Goal: Task Accomplishment & Management: Complete application form

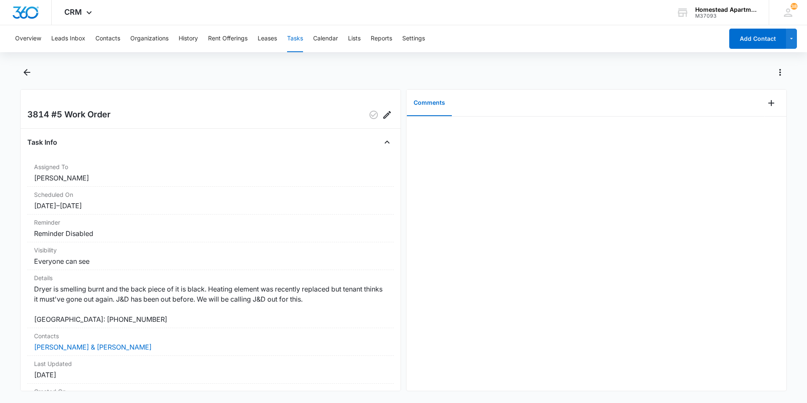
click at [292, 41] on button "Tasks" at bounding box center [295, 38] width 16 height 27
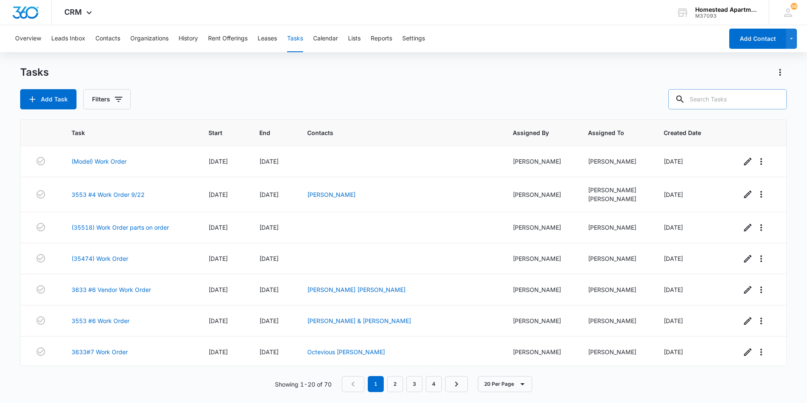
click at [732, 100] on input "text" at bounding box center [728, 99] width 119 height 20
type input "36378"
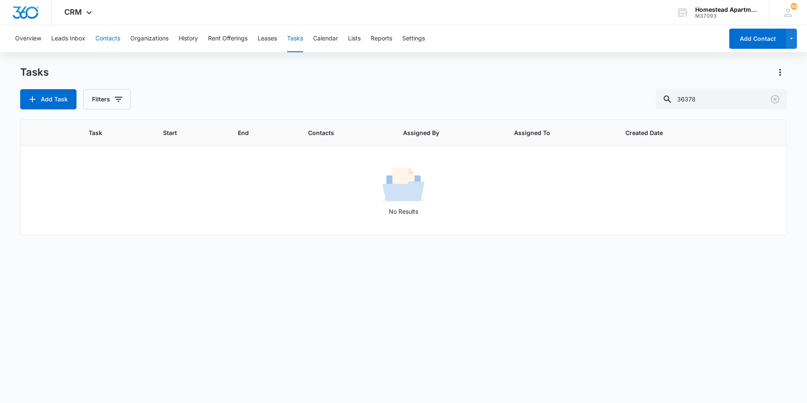
click at [113, 40] on button "Contacts" at bounding box center [107, 38] width 25 height 27
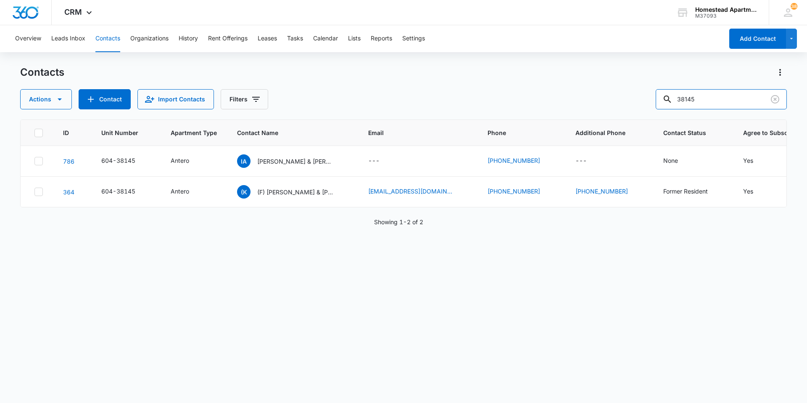
drag, startPoint x: 720, startPoint y: 100, endPoint x: 619, endPoint y: 92, distance: 101.7
click at [619, 92] on div "Actions Contact Import Contacts Filters 38145" at bounding box center [403, 99] width 767 height 20
type input "36378"
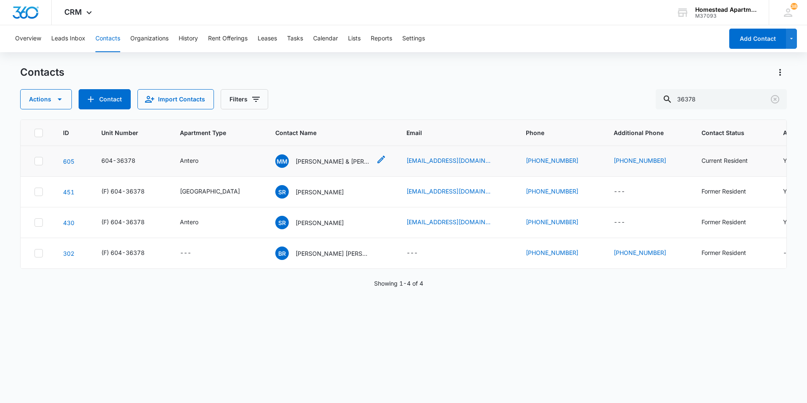
click at [302, 161] on p "[PERSON_NAME] & [PERSON_NAME]" at bounding box center [334, 161] width 76 height 9
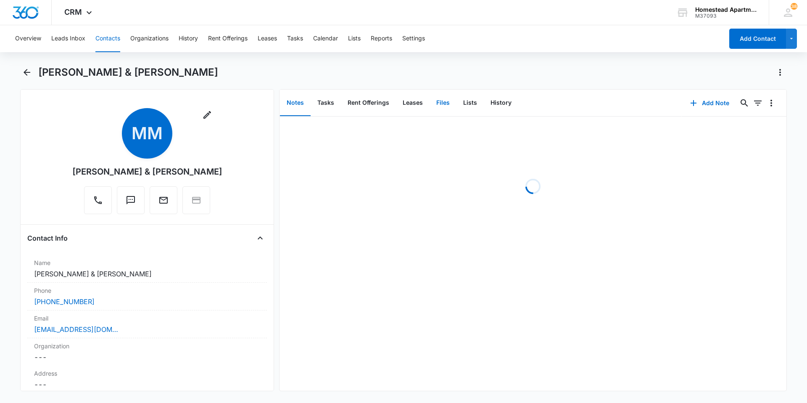
click at [436, 107] on button "Files" at bounding box center [443, 103] width 27 height 26
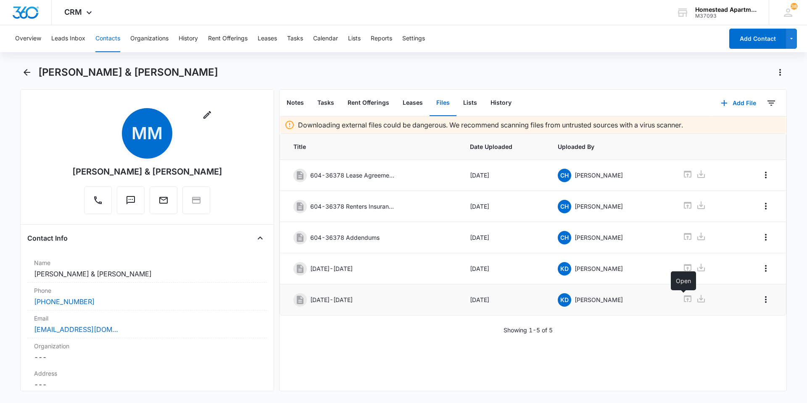
click at [684, 297] on icon at bounding box center [688, 298] width 8 height 7
click at [503, 34] on div "Overview Leads Inbox Contacts Organizations History Rent Offerings Leases Tasks…" at bounding box center [367, 38] width 714 height 27
click at [122, 334] on div "Email Cancel Save Changes [EMAIL_ADDRESS][DOMAIN_NAME]" at bounding box center [147, 324] width 240 height 28
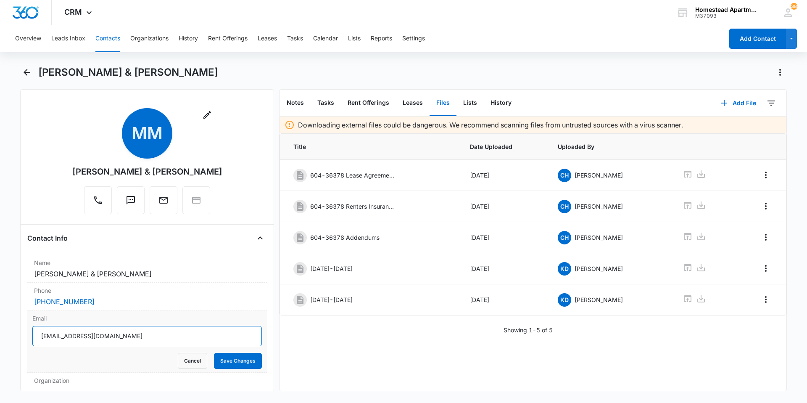
drag, startPoint x: 143, startPoint y: 336, endPoint x: 37, endPoint y: 338, distance: 106.4
click at [37, 338] on input "[EMAIL_ADDRESS][DOMAIN_NAME]" at bounding box center [147, 336] width 230 height 20
click at [191, 363] on button "Cancel" at bounding box center [192, 361] width 29 height 16
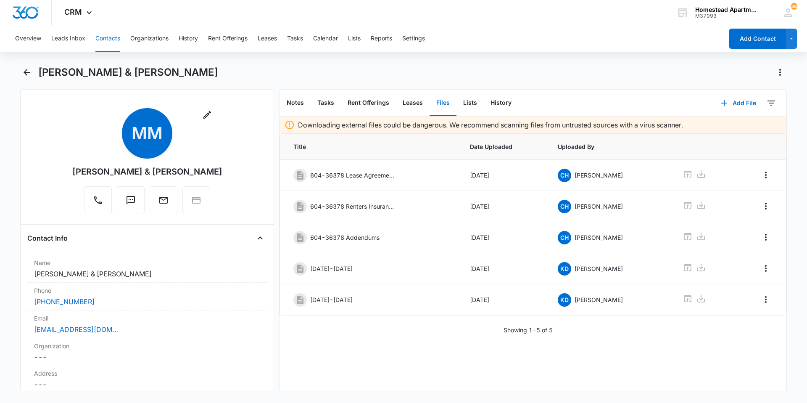
click at [114, 37] on button "Contacts" at bounding box center [107, 38] width 25 height 27
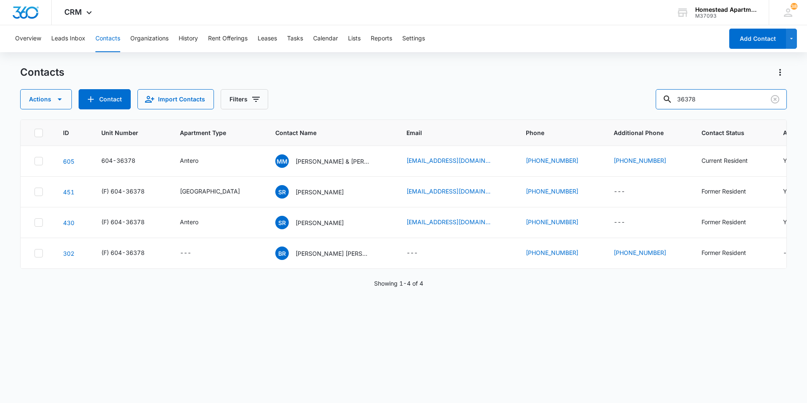
drag, startPoint x: 732, startPoint y: 102, endPoint x: 565, endPoint y: 92, distance: 166.8
click at [565, 92] on div "Actions Contact Import Contacts Filters 36378" at bounding box center [403, 99] width 767 height 20
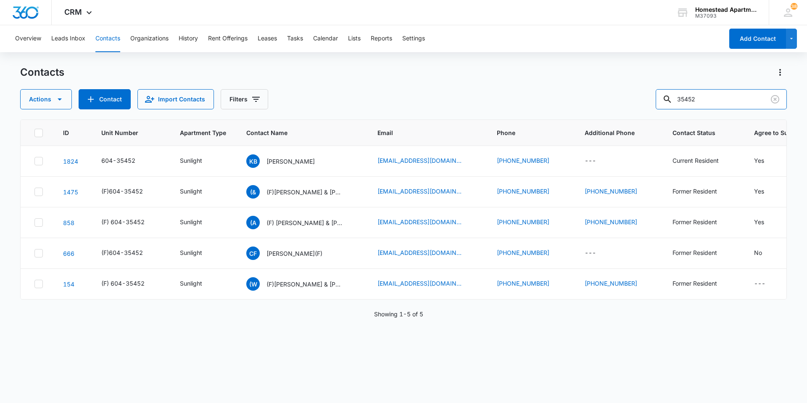
drag, startPoint x: 717, startPoint y: 97, endPoint x: 663, endPoint y: 104, distance: 53.9
click at [663, 104] on div "Actions Contact Import Contacts Filters 35452" at bounding box center [403, 99] width 767 height 20
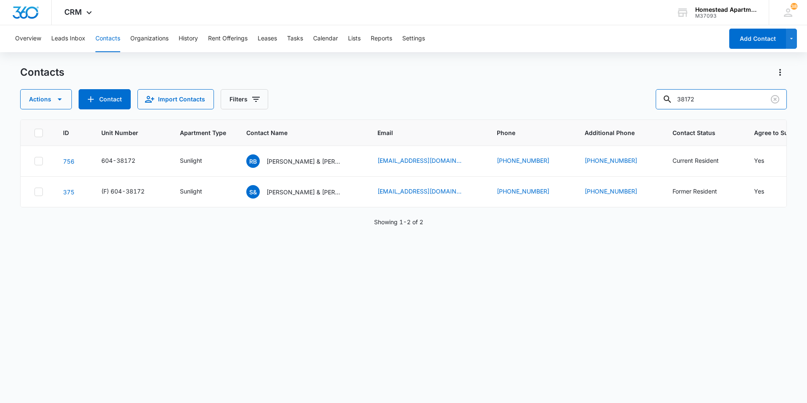
drag, startPoint x: 718, startPoint y: 101, endPoint x: 623, endPoint y: 94, distance: 95.3
click at [623, 94] on div "Actions Contact Import Contacts Filters 38172" at bounding box center [403, 99] width 767 height 20
type input "35452"
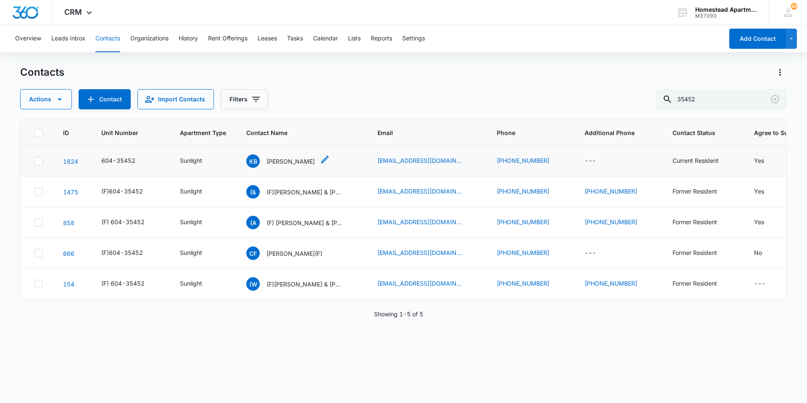
click at [279, 160] on p "[PERSON_NAME]" at bounding box center [291, 161] width 48 height 9
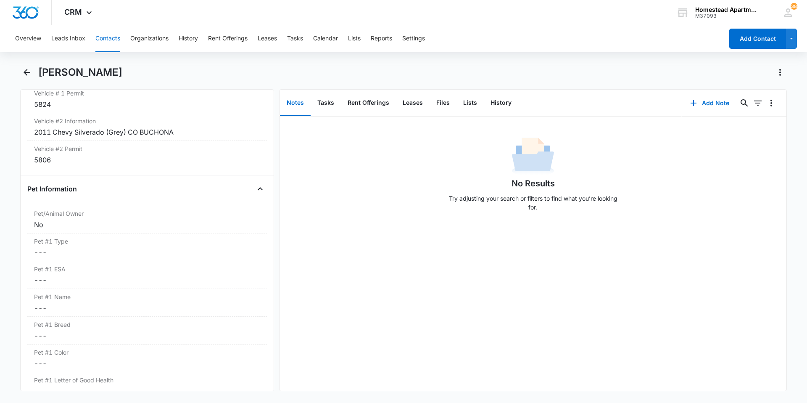
scroll to position [1009, 0]
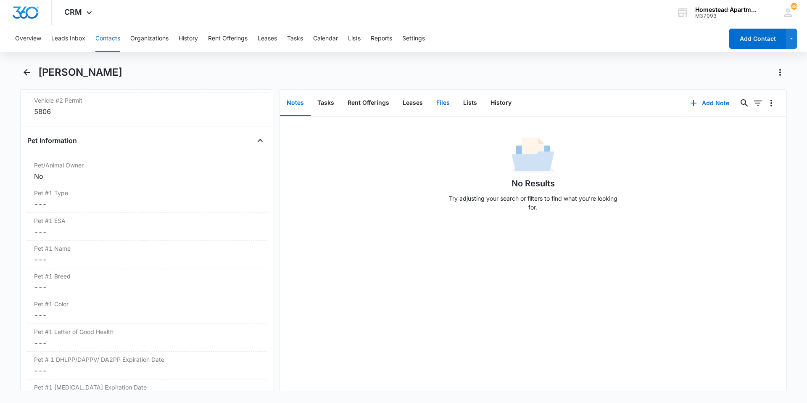
click at [441, 102] on button "Files" at bounding box center [443, 103] width 27 height 26
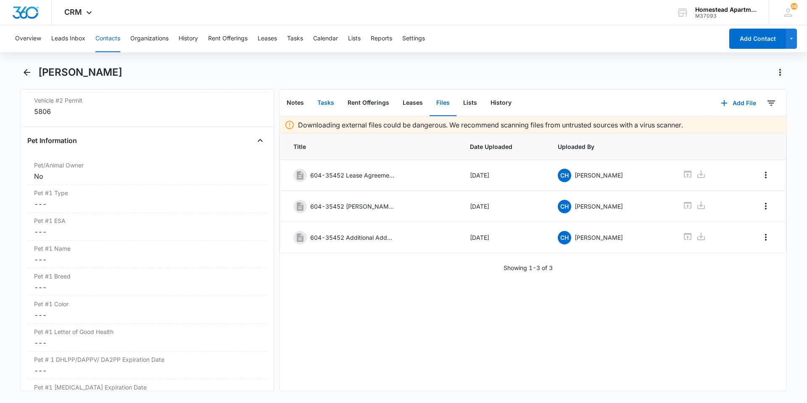
click at [316, 106] on button "Tasks" at bounding box center [326, 103] width 30 height 26
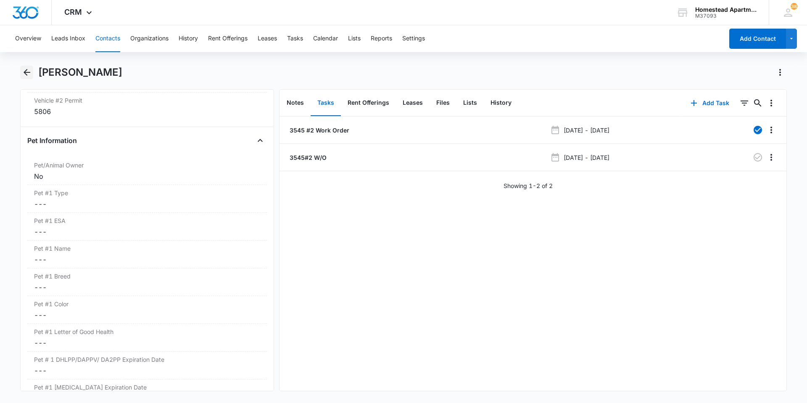
click at [23, 76] on icon "Back" at bounding box center [27, 72] width 10 height 10
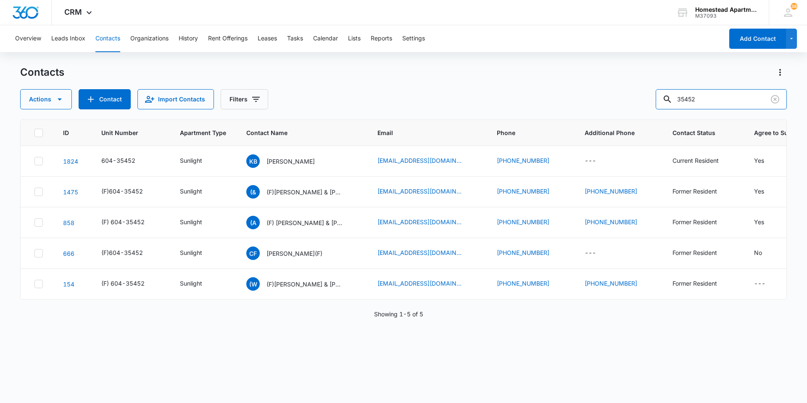
drag, startPoint x: 709, startPoint y: 90, endPoint x: 651, endPoint y: 90, distance: 58.5
click at [651, 90] on div "Actions Contact Import Contacts Filters 35452" at bounding box center [403, 99] width 767 height 20
type input "[PERSON_NAME]"
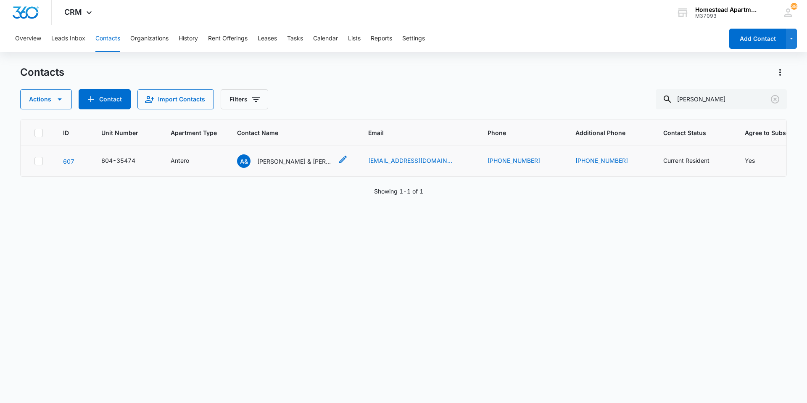
click at [291, 161] on p "[PERSON_NAME] & [PERSON_NAME]" at bounding box center [295, 161] width 76 height 9
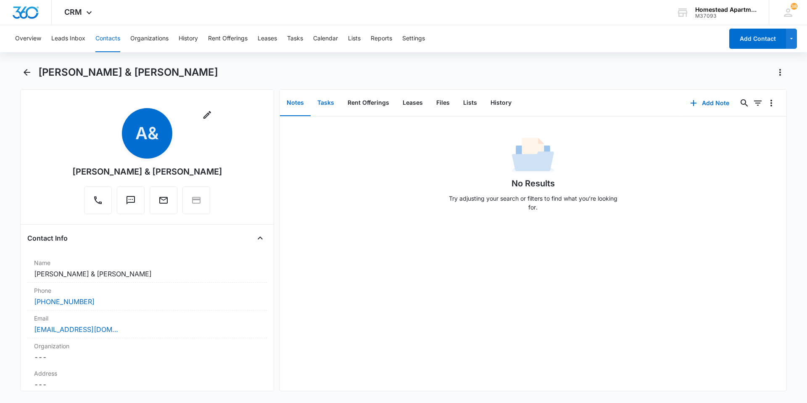
click at [317, 106] on button "Tasks" at bounding box center [326, 103] width 30 height 26
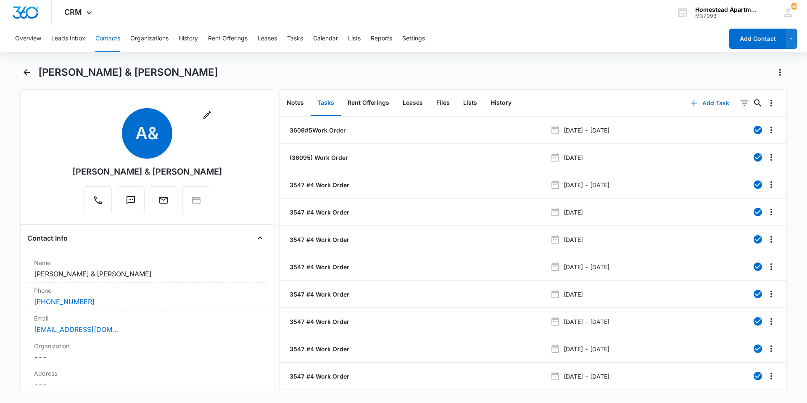
click at [694, 106] on button "Add Task" at bounding box center [711, 103] width 56 height 20
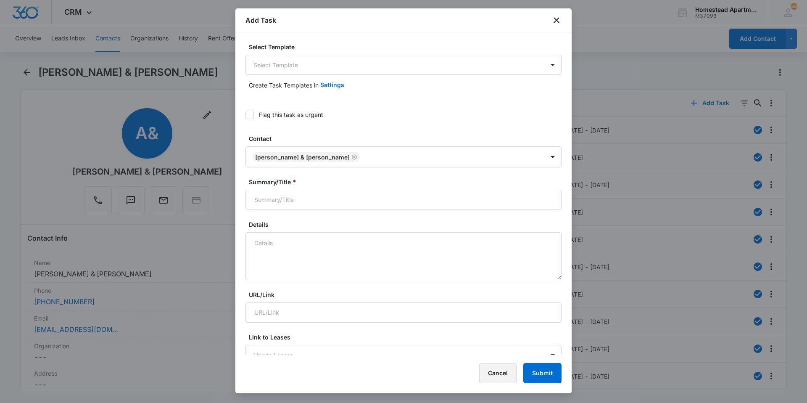
click at [495, 382] on button "Cancel" at bounding box center [497, 373] width 37 height 20
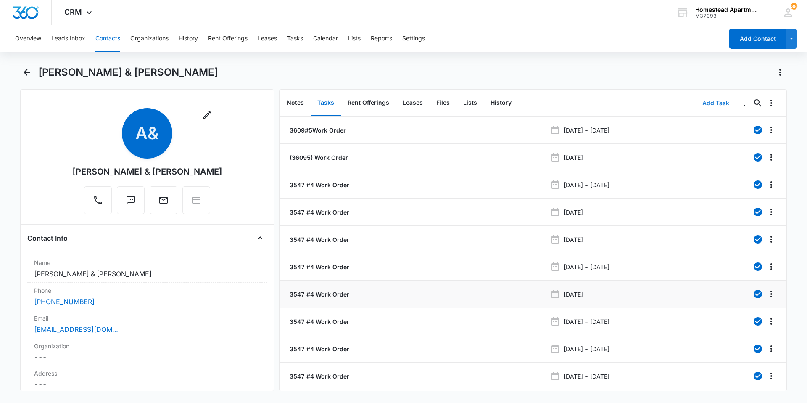
scroll to position [24, 0]
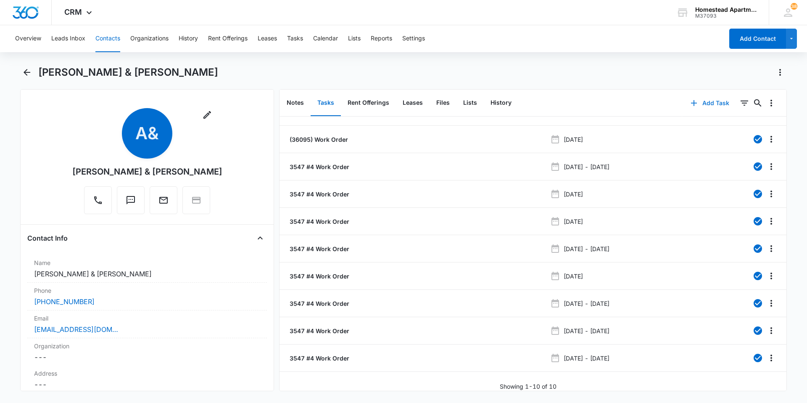
click at [701, 108] on button "Add Task" at bounding box center [711, 103] width 56 height 20
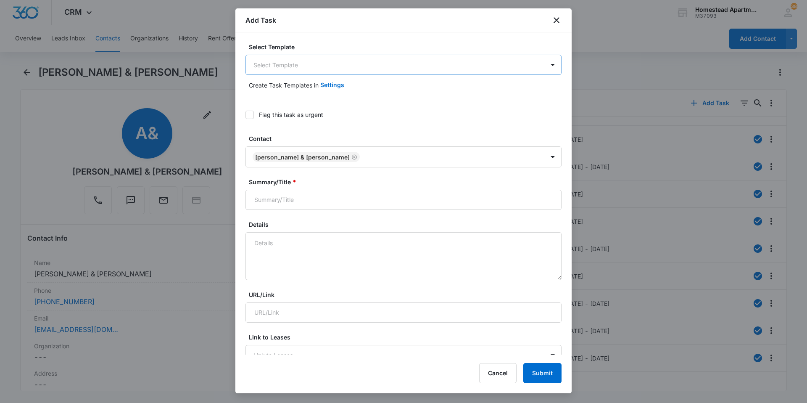
click at [294, 71] on body "CRM Apps Reputation Websites Forms CRM Email Social Content Intelligence Files …" at bounding box center [403, 201] width 807 height 403
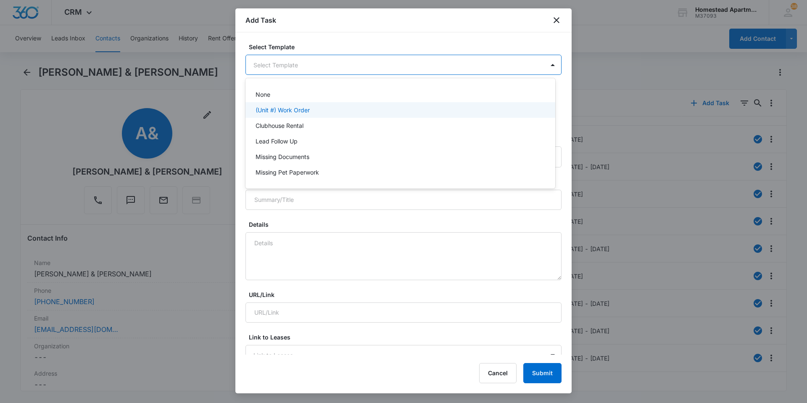
click at [289, 107] on p "(Unit #) Work Order" at bounding box center [283, 110] width 54 height 9
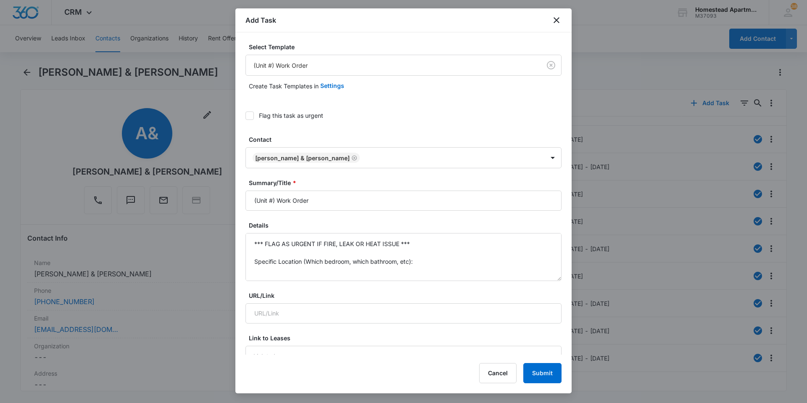
click at [251, 116] on icon at bounding box center [250, 116] width 8 height 8
click at [246, 116] on input "Flag this task as urgent" at bounding box center [246, 116] width 0 height 0
drag, startPoint x: 275, startPoint y: 199, endPoint x: 214, endPoint y: 197, distance: 61.4
click at [217, 198] on body "CRM Apps Reputation Websites Forms CRM Email Social Content Intelligence Files …" at bounding box center [403, 201] width 807 height 403
type input "3547 #4 Work Order"
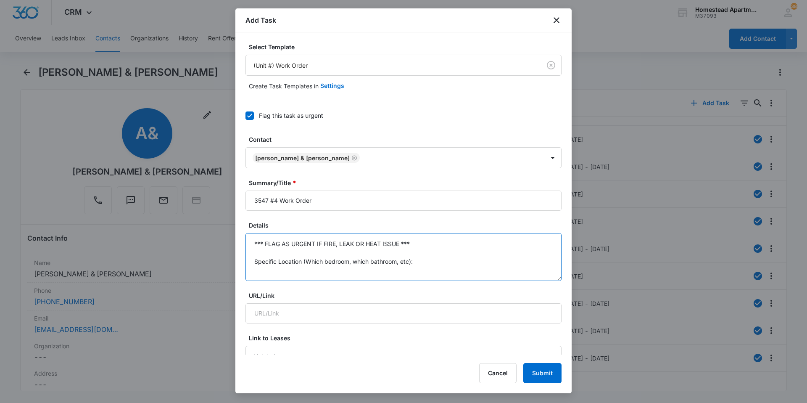
click at [287, 244] on textarea "*** FLAG AS URGENT IF FIRE, LEAK OR HEAT ISSUE *** Specific Location (Which bed…" at bounding box center [404, 257] width 316 height 48
drag, startPoint x: 277, startPoint y: 240, endPoint x: 233, endPoint y: 199, distance: 59.8
click at [233, 199] on body "CRM Apps Reputation Websites Forms CRM Email Social Content Intelligence Files …" at bounding box center [403, 201] width 807 height 403
click at [342, 239] on textarea "Kitchen lightbulb burnt out - florescent lights. [PERSON_NAME]: [PHONE_NUMBER]" at bounding box center [404, 257] width 316 height 48
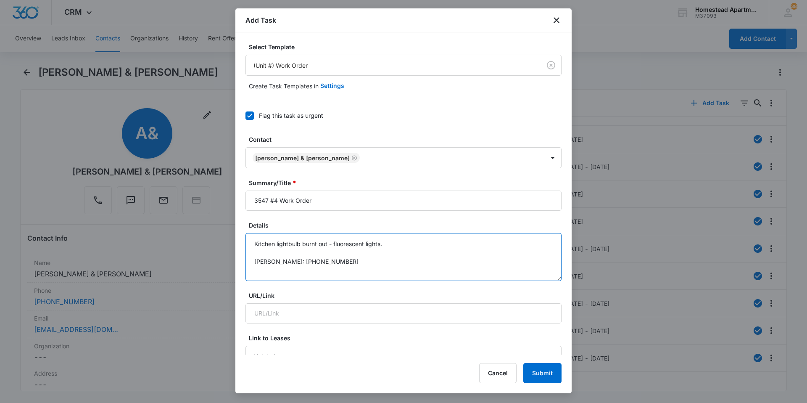
click at [360, 254] on textarea "Kitchen lightbulb burnt out - fluorescent lights. [PERSON_NAME]: [PHONE_NUMBER]" at bounding box center [404, 257] width 316 height 48
click at [382, 243] on textarea "Kitchen lightbulb burnt out - fluorescent lights. [PERSON_NAME]: [PHONE_NUMBER]" at bounding box center [404, 257] width 316 height 48
click at [376, 260] on textarea "Kitchen lightbulb burnt out - fluorescent lights. [PERSON_NAME]: [PHONE_NUMBER]" at bounding box center [404, 257] width 316 height 48
click at [375, 244] on textarea "Kitchen lightbulb burnt out - fluorescent lights. [PERSON_NAME]: [PHONE_NUMBER]" at bounding box center [404, 257] width 316 height 48
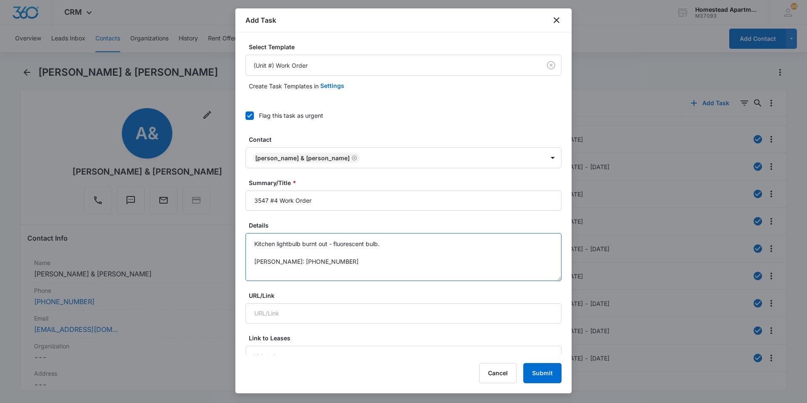
type textarea "Kitchen lightbulb burnt out - fluorescent bulbs. [PERSON_NAME]: [PHONE_NUMBER]"
click at [366, 259] on textarea "Kitchen lightbulb burnt out - fluorescent bulbs. [PERSON_NAME]: [PHONE_NUMBER]" at bounding box center [404, 257] width 316 height 48
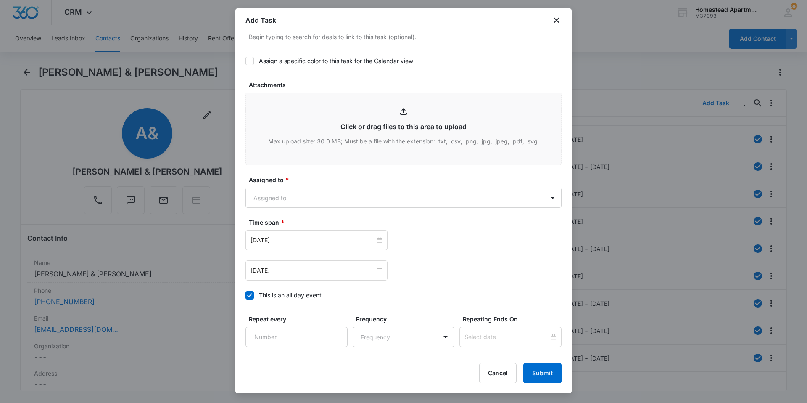
scroll to position [455, 0]
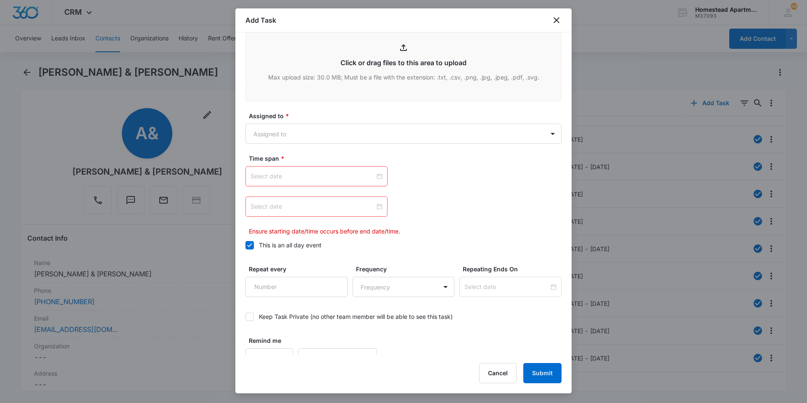
type textarea "Kitchen lightbulb burnt out - fluorescent bulbs. [PERSON_NAME]: [PHONE_NUMBER]"
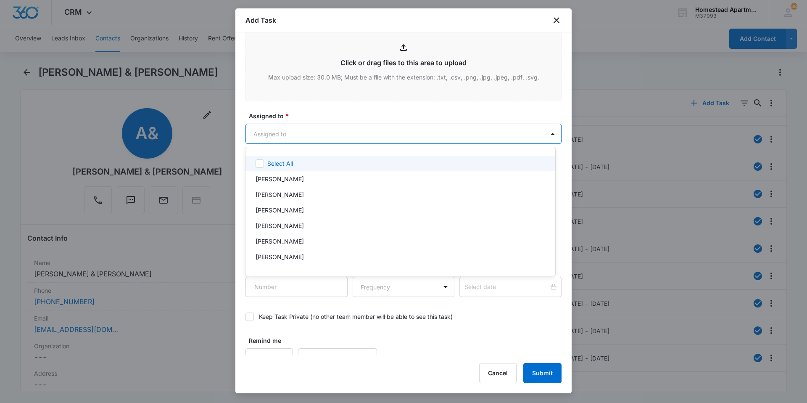
click at [375, 135] on body "CRM Apps Reputation Websites Forms CRM Email Social Content Intelligence Files …" at bounding box center [403, 201] width 807 height 403
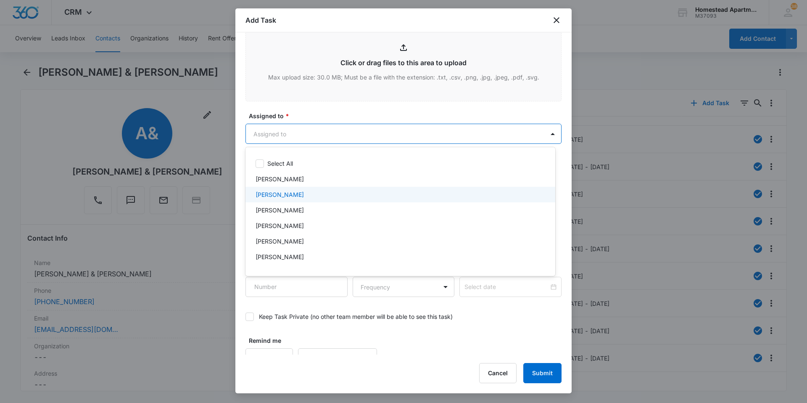
click at [306, 199] on div "[PERSON_NAME]" at bounding box center [400, 194] width 288 height 9
click at [350, 101] on div at bounding box center [403, 201] width 807 height 403
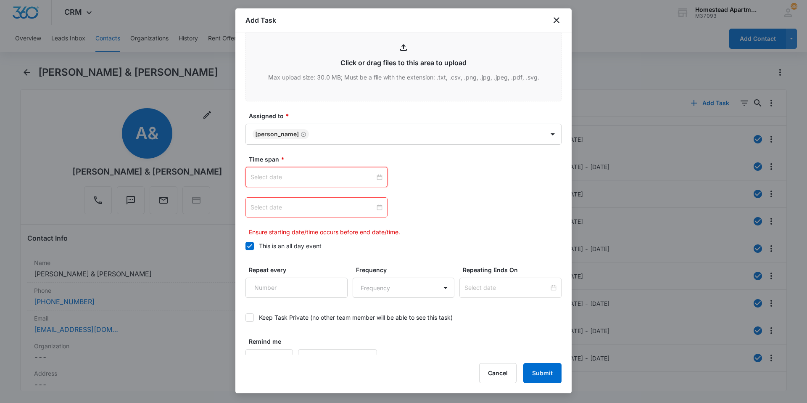
click at [350, 174] on input at bounding box center [313, 176] width 124 height 9
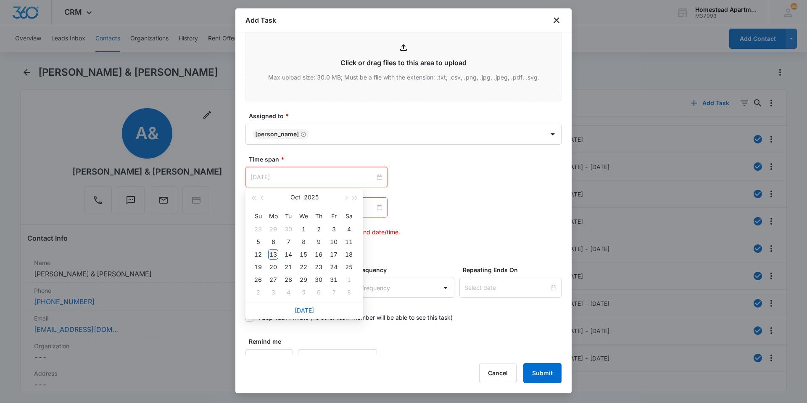
type input "[DATE]"
click at [274, 254] on div "13" at bounding box center [273, 254] width 10 height 10
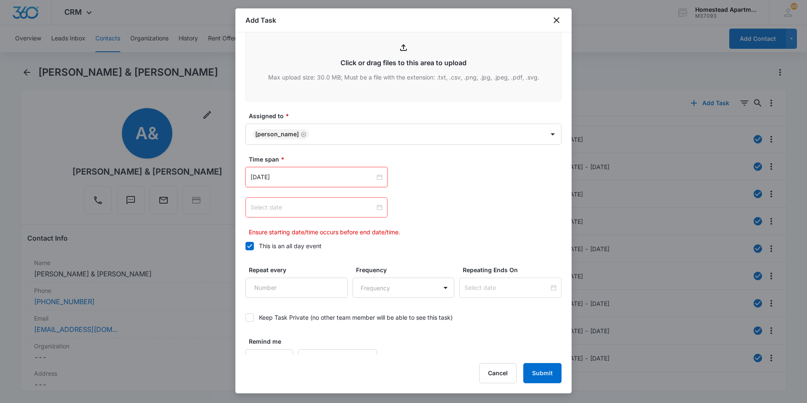
click at [283, 204] on input at bounding box center [313, 207] width 124 height 9
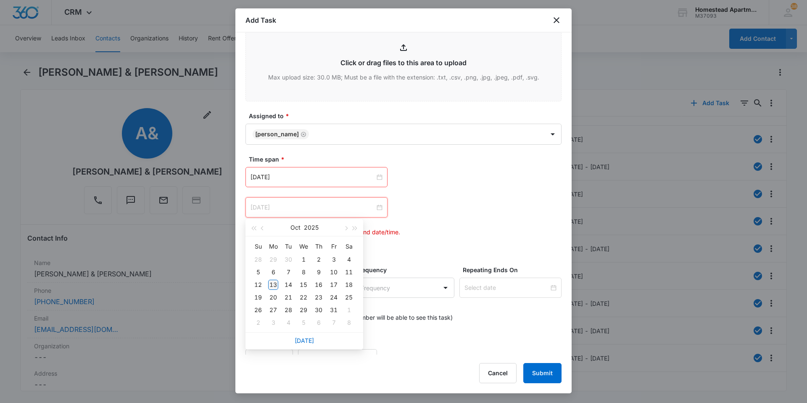
type input "[DATE]"
click at [272, 282] on div "13" at bounding box center [273, 285] width 10 height 10
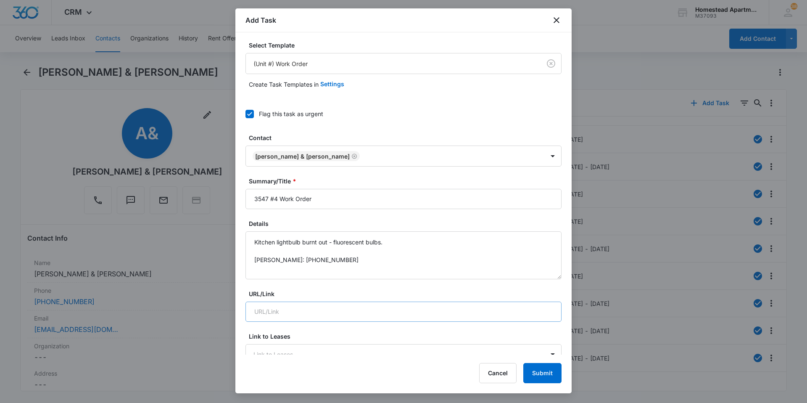
scroll to position [0, 0]
click at [531, 370] on button "Submit" at bounding box center [543, 373] width 38 height 20
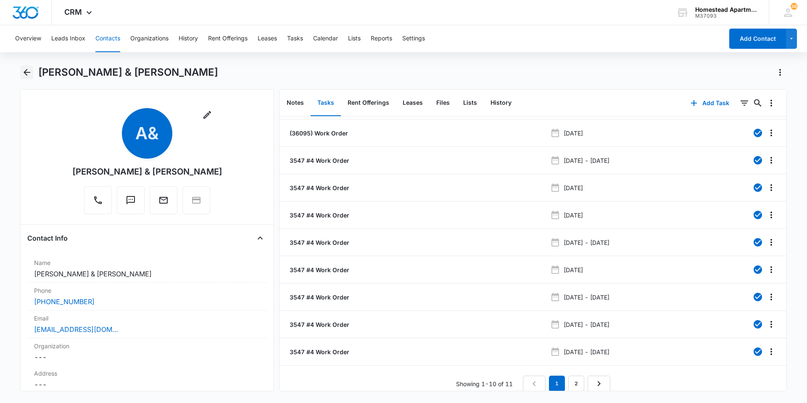
click at [31, 75] on icon "Back" at bounding box center [27, 72] width 10 height 10
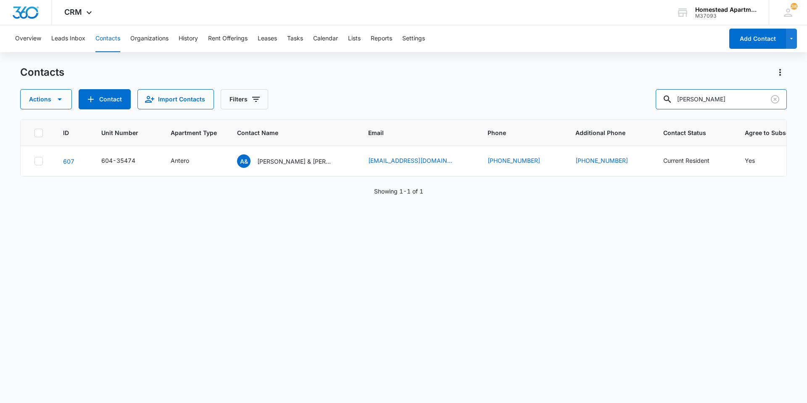
drag, startPoint x: 736, startPoint y: 99, endPoint x: 609, endPoint y: 86, distance: 127.7
click at [610, 87] on div "Contacts Actions Contact Import Contacts Filters [PERSON_NAME]" at bounding box center [403, 88] width 767 height 44
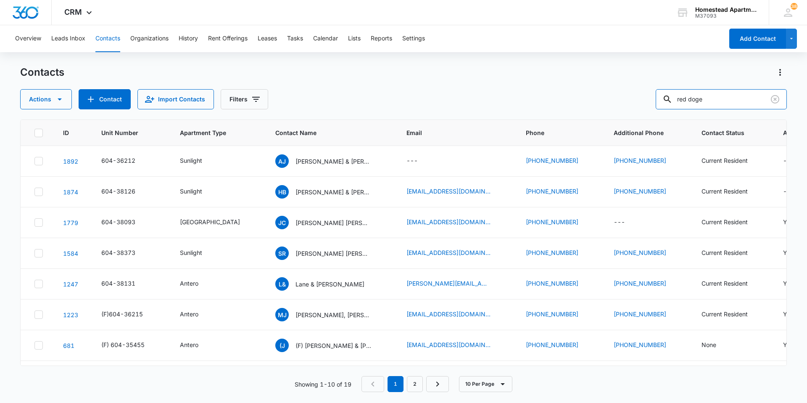
drag, startPoint x: 712, startPoint y: 104, endPoint x: 652, endPoint y: 93, distance: 60.8
click at [652, 93] on div "Actions Contact Import Contacts Filters red doge" at bounding box center [403, 99] width 767 height 20
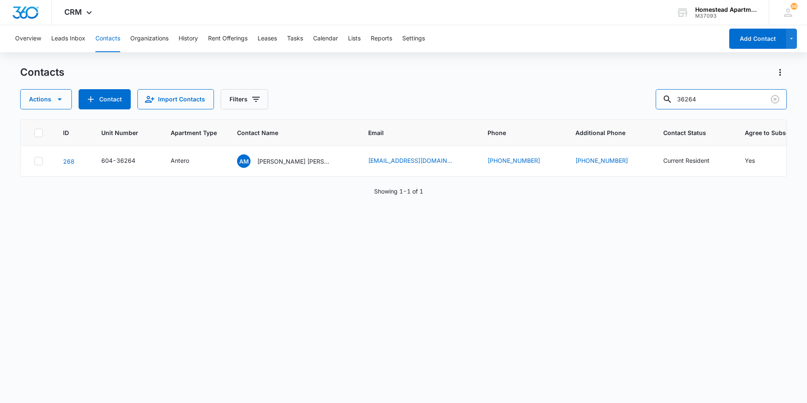
drag, startPoint x: 718, startPoint y: 95, endPoint x: 633, endPoint y: 93, distance: 85.4
click at [633, 93] on div "Actions Contact Import Contacts Filters 36264" at bounding box center [403, 99] width 767 height 20
type input "36213"
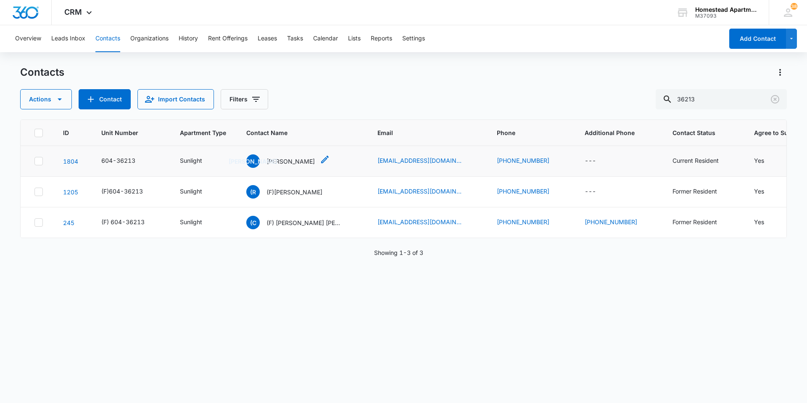
click at [290, 161] on p "[PERSON_NAME]" at bounding box center [291, 161] width 48 height 9
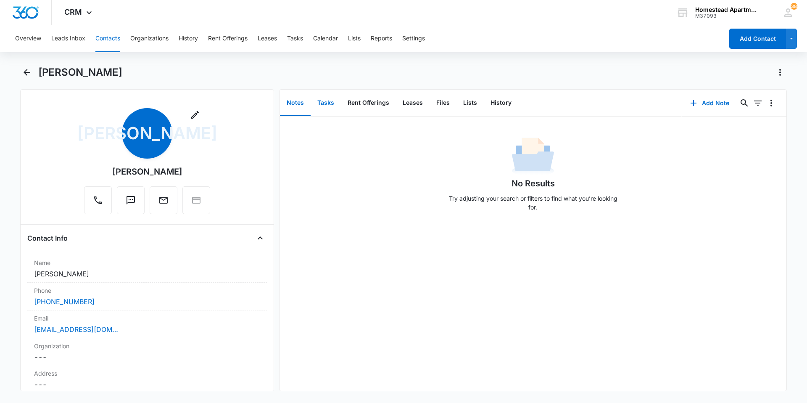
click at [326, 103] on button "Tasks" at bounding box center [326, 103] width 30 height 26
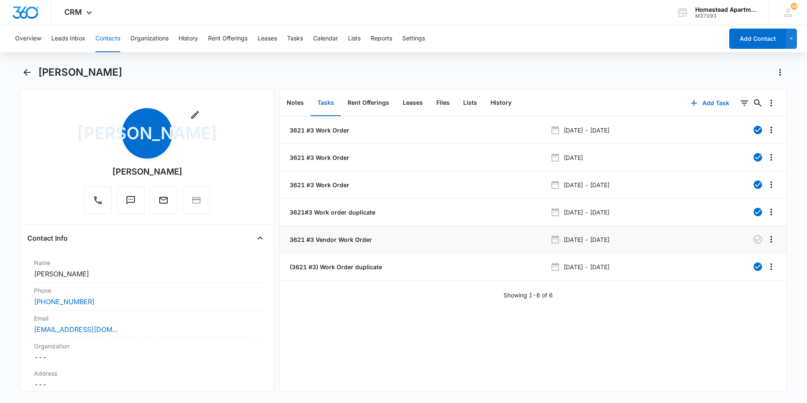
click at [332, 239] on p "3621 #3 Vendor Work Order" at bounding box center [330, 239] width 84 height 9
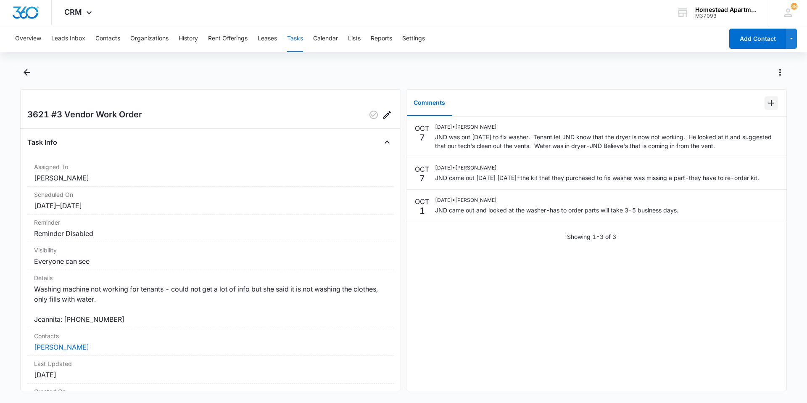
click at [769, 100] on icon "Add Comment" at bounding box center [772, 103] width 10 height 10
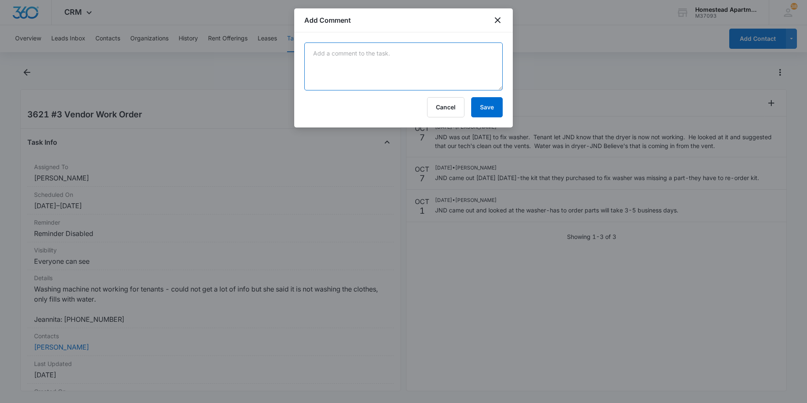
click at [333, 55] on textarea at bounding box center [403, 66] width 199 height 48
click at [398, 73] on textarea "J&D said washing machine is all good and working properly now. [PERSON_NAME] di…" at bounding box center [403, 66] width 199 height 48
click at [465, 67] on textarea "J&D said washing machine is all good and working properly now. [PERSON_NAME] di…" at bounding box center [403, 66] width 199 height 48
click at [459, 64] on textarea "J&D said washing machine is all good and working properly now. [PERSON_NAME] di…" at bounding box center [403, 66] width 199 height 48
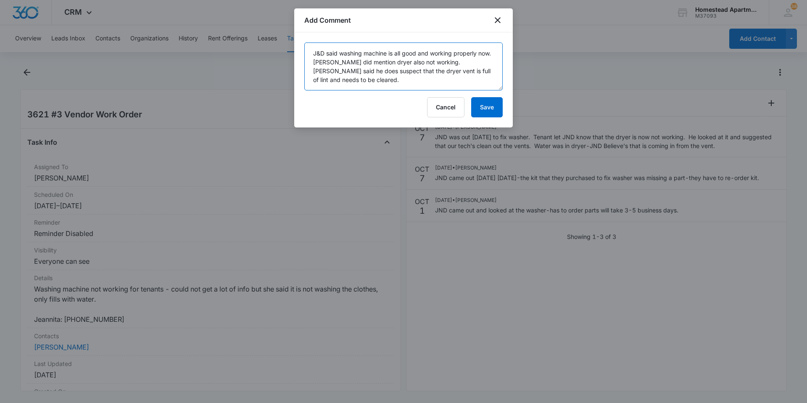
click at [377, 82] on textarea "J&D said washing machine is all good and working properly now. [PERSON_NAME] di…" at bounding box center [403, 66] width 199 height 48
click at [486, 84] on textarea "J&D said washing machine is all good and working properly now. [PERSON_NAME] di…" at bounding box center [403, 66] width 199 height 48
click at [500, 77] on textarea "J&D said washing machine is all good and working properly now. [PERSON_NAME] di…" at bounding box center [403, 66] width 199 height 48
click at [446, 78] on textarea "J&D said washing machine is all good and working properly now. [PERSON_NAME] di…" at bounding box center [403, 66] width 199 height 48
type textarea "J&D said washing machine is all good and working properly now. [PERSON_NAME] di…"
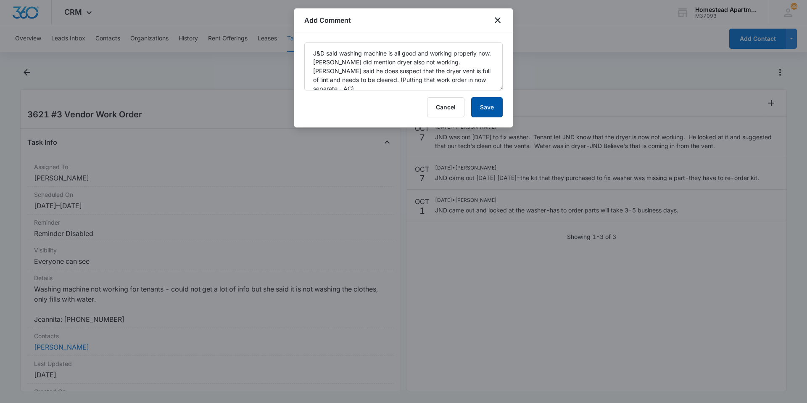
click at [484, 107] on button "Save" at bounding box center [487, 107] width 32 height 20
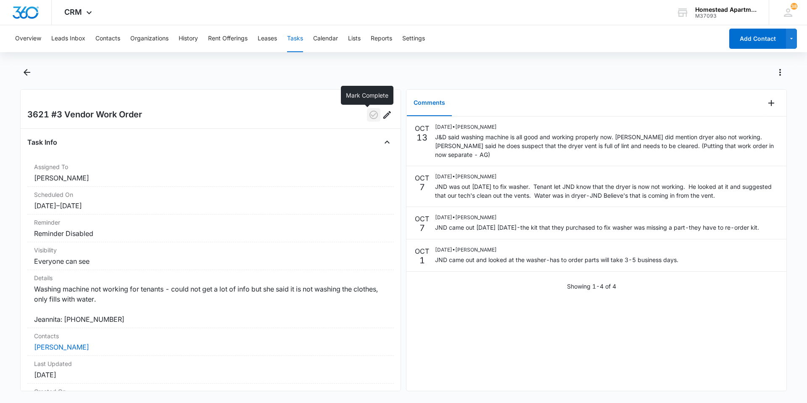
click at [370, 114] on icon "button" at bounding box center [374, 115] width 8 height 8
click at [27, 72] on icon "Back" at bounding box center [27, 72] width 7 height 7
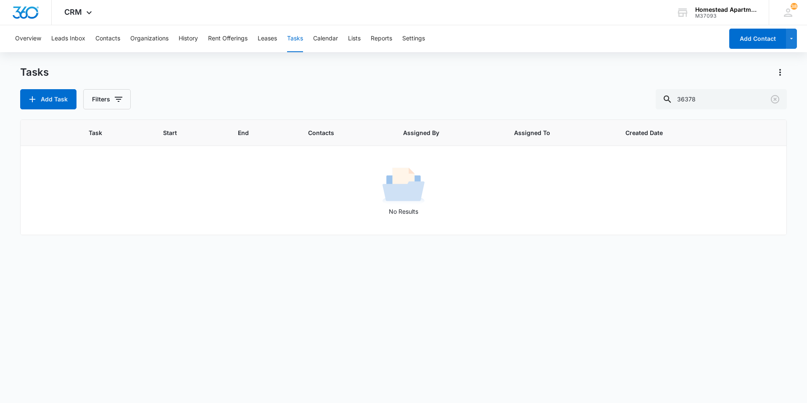
click at [94, 40] on div "Overview Leads Inbox Contacts Organizations History Rent Offerings Leases Tasks…" at bounding box center [367, 38] width 714 height 27
click at [108, 38] on button "Contacts" at bounding box center [107, 38] width 25 height 27
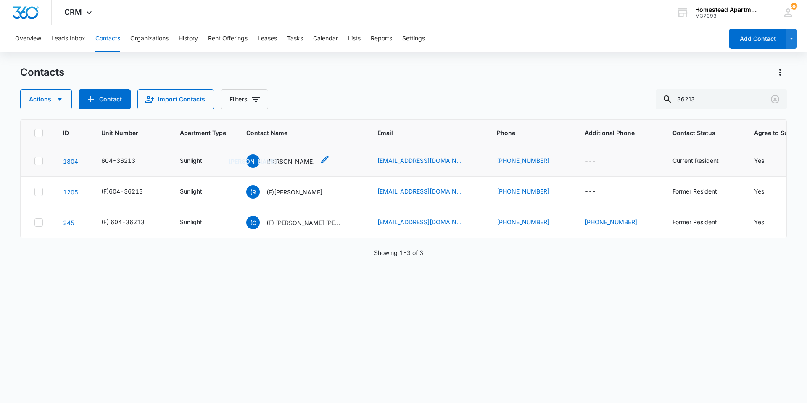
click at [302, 166] on div "[PERSON_NAME]" at bounding box center [280, 160] width 69 height 13
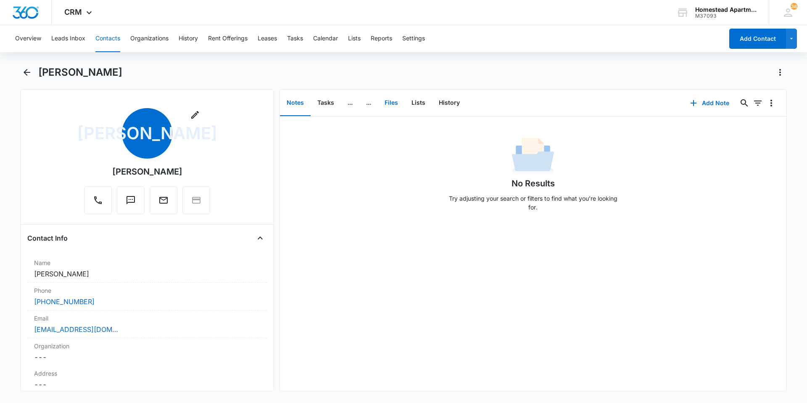
click at [389, 109] on button "Files" at bounding box center [391, 103] width 27 height 26
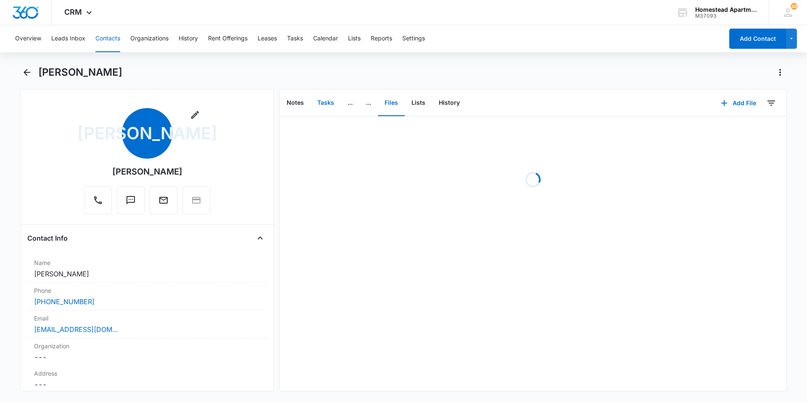
click at [323, 106] on button "Tasks" at bounding box center [326, 103] width 30 height 26
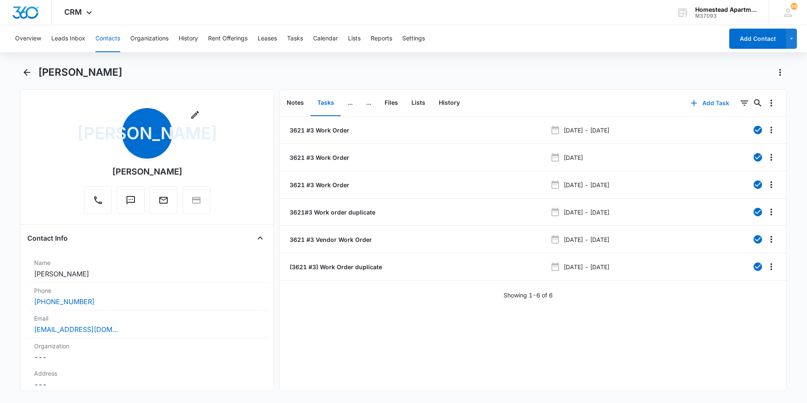
click at [708, 107] on button "Add Task" at bounding box center [711, 103] width 56 height 20
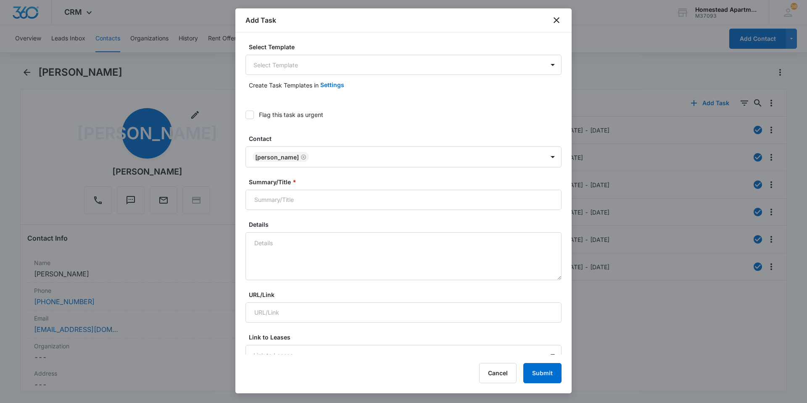
click at [277, 76] on div "Create Task Templates in Settings" at bounding box center [404, 85] width 316 height 20
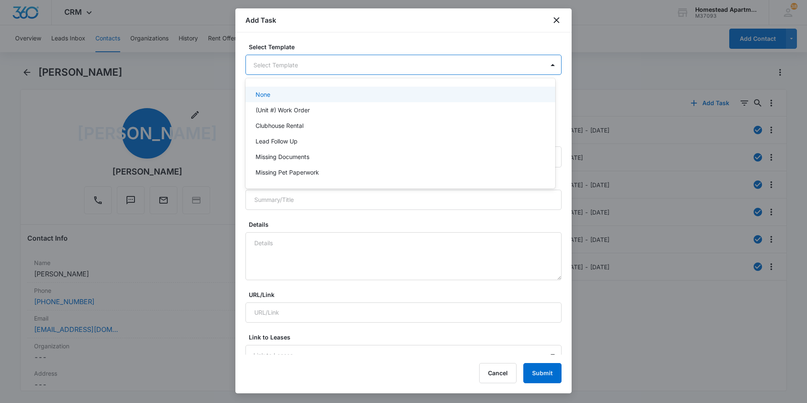
click at [274, 71] on body "CRM Apps Reputation Websites Forms CRM Email Social Content Intelligence Files …" at bounding box center [403, 201] width 807 height 403
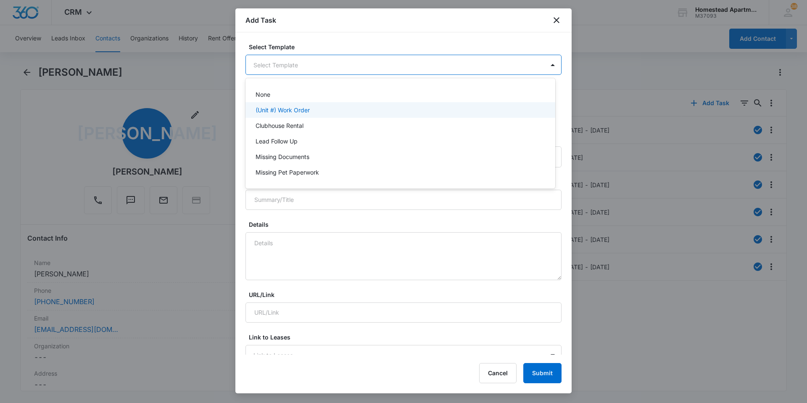
click at [271, 106] on p "(Unit #) Work Order" at bounding box center [283, 110] width 54 height 9
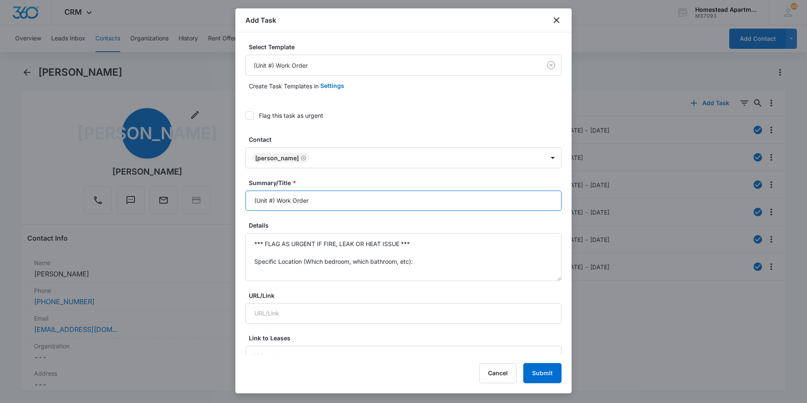
drag, startPoint x: 264, startPoint y: 202, endPoint x: 229, endPoint y: 204, distance: 35.4
click at [229, 204] on body "CRM Apps Reputation Websites Forms CRM Email Social Content Intelligence Files …" at bounding box center [403, 201] width 807 height 403
type input "3621 #3 Work Order"
click at [256, 255] on textarea "*** FLAG AS URGENT IF FIRE, LEAK OR HEAT ISSUE *** Specific Location (Which bed…" at bounding box center [404, 257] width 316 height 48
drag, startPoint x: 256, startPoint y: 255, endPoint x: 242, endPoint y: 225, distance: 33.3
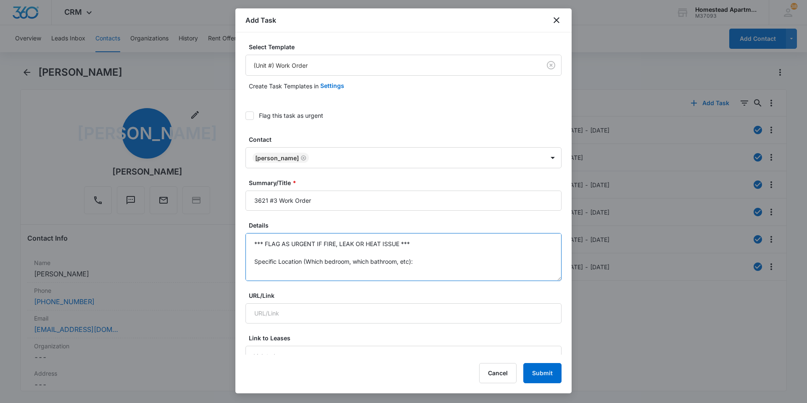
click at [242, 225] on div "Select Template (Unit #) Work Order Create Task Templates in Settings Flag this…" at bounding box center [404, 193] width 336 height 322
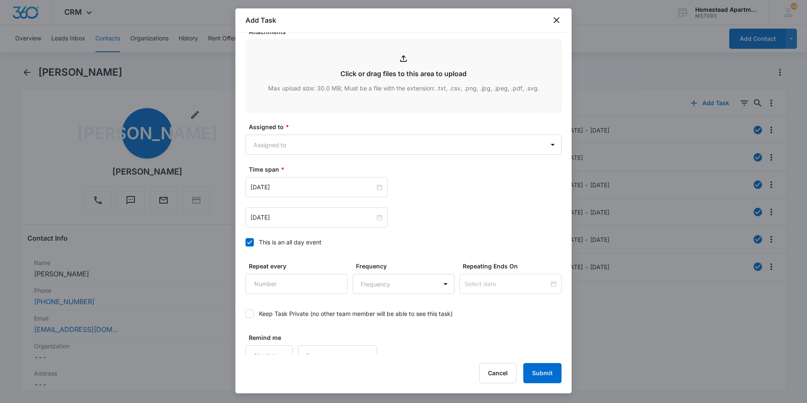
scroll to position [455, 0]
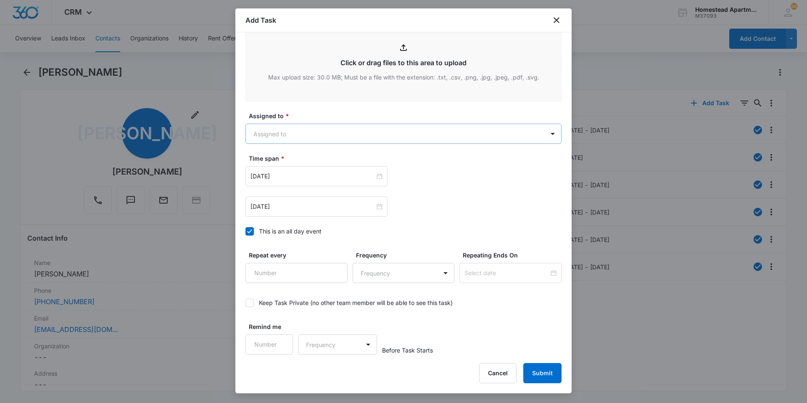
type textarea "Please clean out lint from dryer vent. J&D suspect this is the sole reason why …"
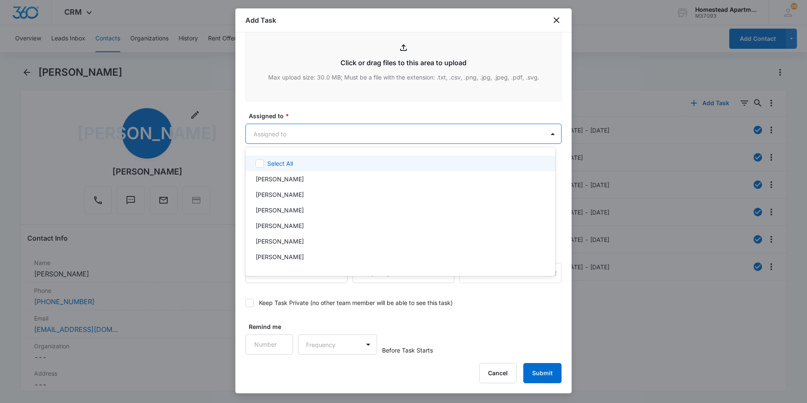
click at [294, 137] on body "CRM Apps Reputation Websites Forms CRM Email Social Content Intelligence Files …" at bounding box center [403, 201] width 807 height 403
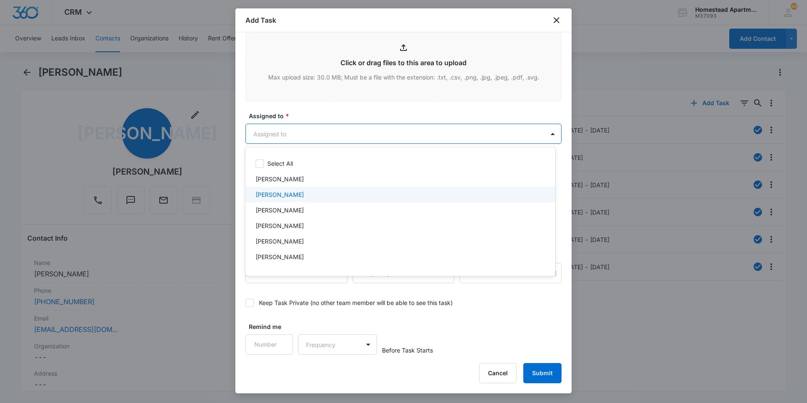
click at [299, 195] on div "[PERSON_NAME]" at bounding box center [400, 194] width 288 height 9
click at [312, 108] on div at bounding box center [403, 201] width 807 height 403
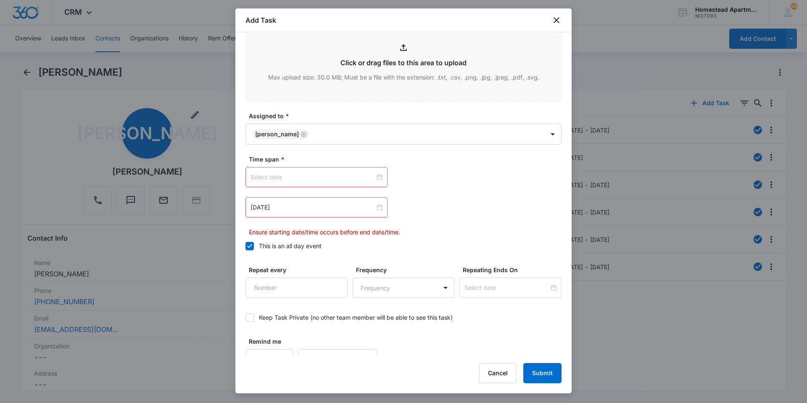
click at [376, 202] on div "[DATE]" at bounding box center [317, 207] width 142 height 20
click at [274, 164] on div "Time span * [DATE] Su Mo Tu We Th Fr Sa 29 30 31 1 2 3 4 5 6 7 8 9 10 11 12 13 …" at bounding box center [404, 196] width 316 height 82
click at [274, 171] on div at bounding box center [317, 177] width 142 height 20
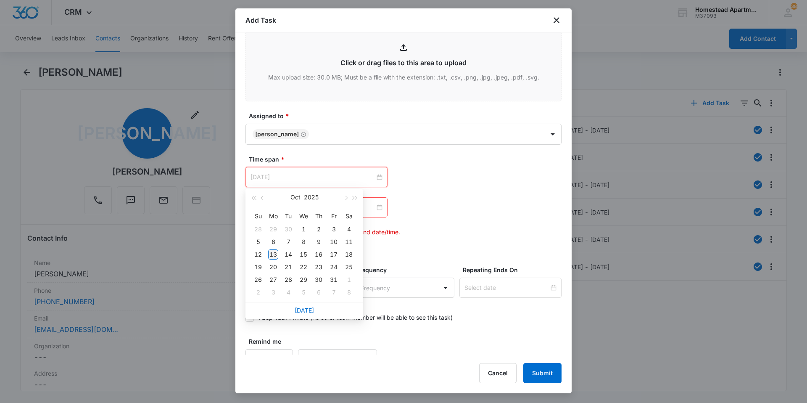
type input "[DATE]"
click at [272, 256] on div "13" at bounding box center [273, 254] width 10 height 10
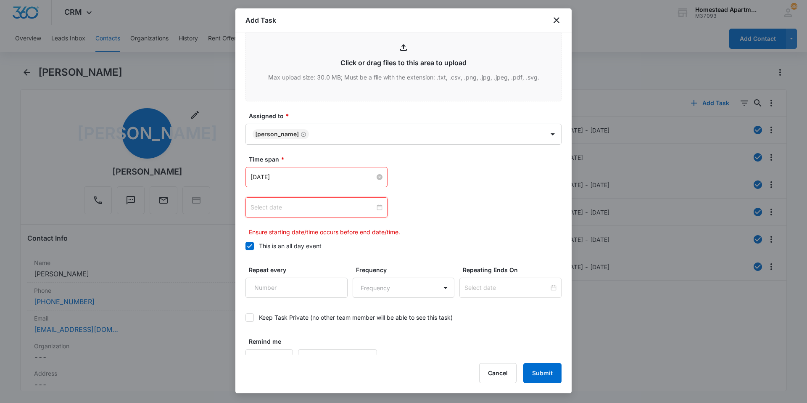
click at [283, 212] on input at bounding box center [313, 207] width 124 height 9
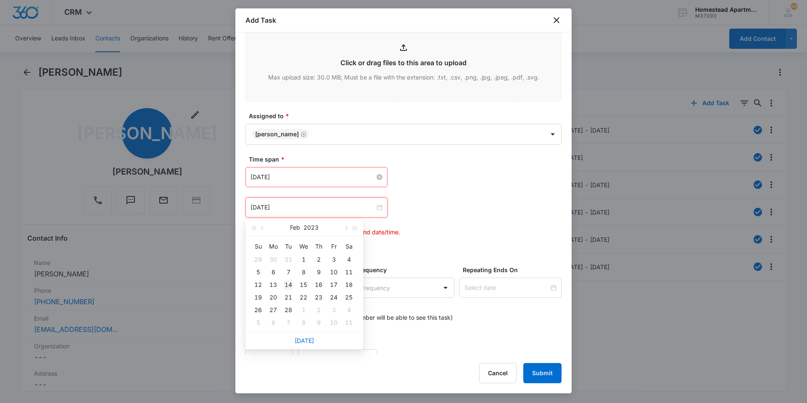
type input "[DATE]"
click at [288, 287] on div "14" at bounding box center [288, 285] width 10 height 10
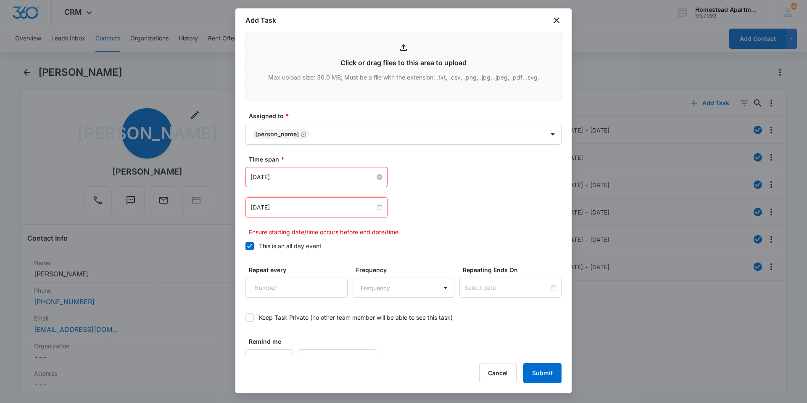
click at [426, 228] on p "Ensure starting date/time occurs before end date/time." at bounding box center [405, 232] width 313 height 9
click at [283, 208] on input at bounding box center [313, 207] width 124 height 9
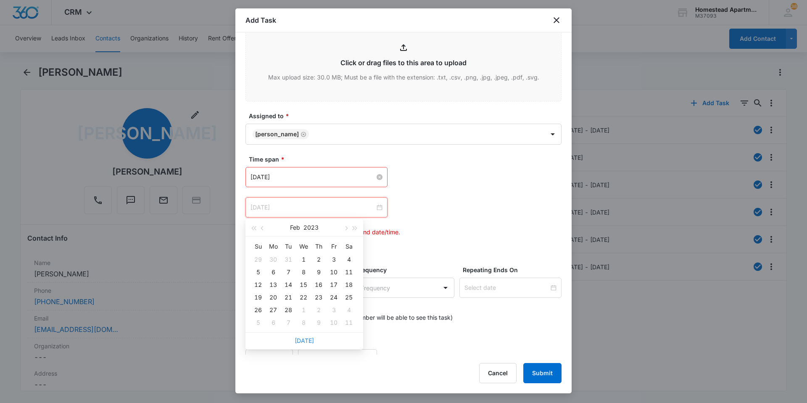
type input "[DATE]"
click at [303, 344] on div "[DATE]" at bounding box center [305, 340] width 118 height 17
type input "[DATE]"
click at [306, 340] on link "[DATE]" at bounding box center [304, 340] width 19 height 7
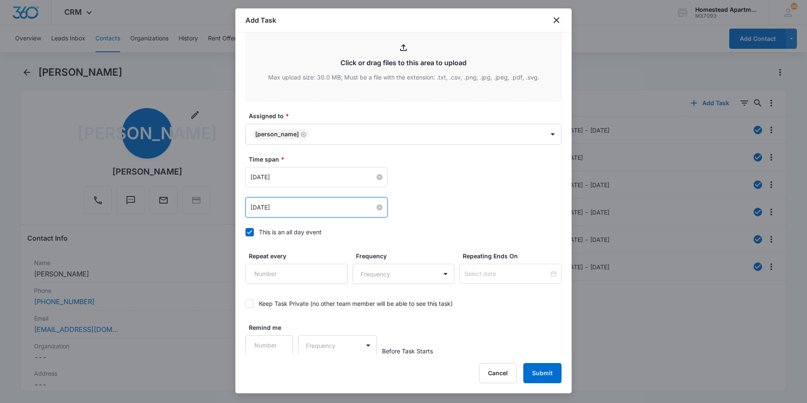
click at [292, 209] on input "[DATE]" at bounding box center [313, 207] width 124 height 9
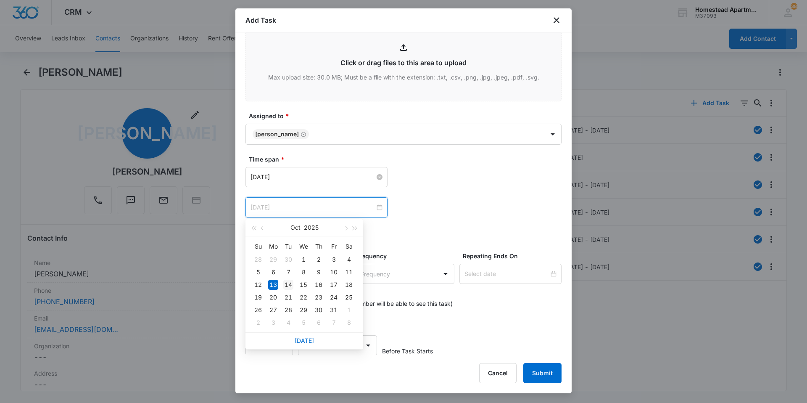
type input "[DATE]"
click at [289, 286] on div "14" at bounding box center [288, 285] width 10 height 10
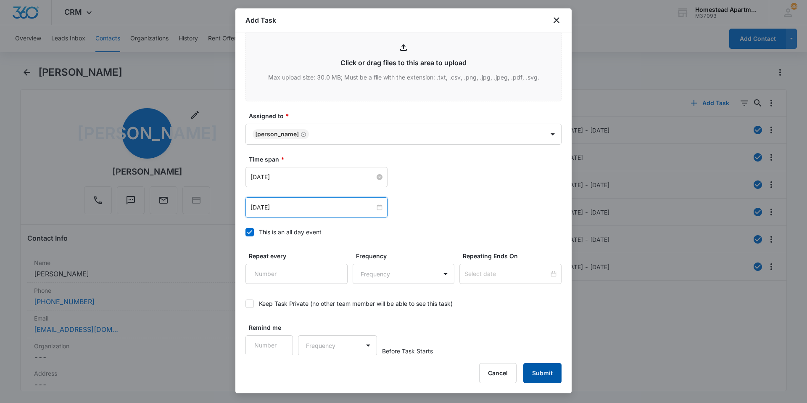
click at [543, 375] on button "Submit" at bounding box center [543, 373] width 38 height 20
